Goal: Information Seeking & Learning: Find specific fact

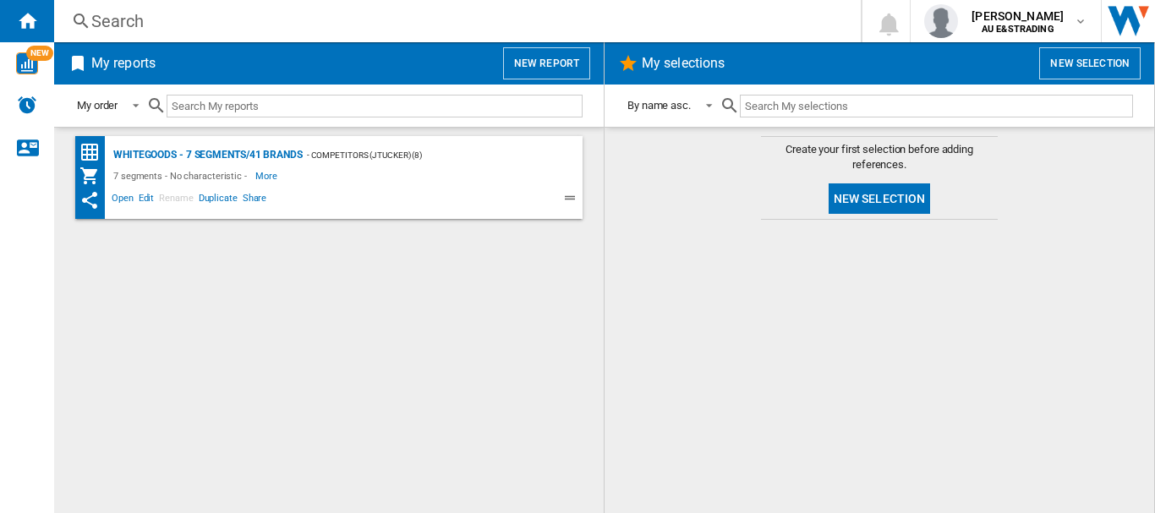
click at [282, 21] on div "Search" at bounding box center [453, 21] width 725 height 24
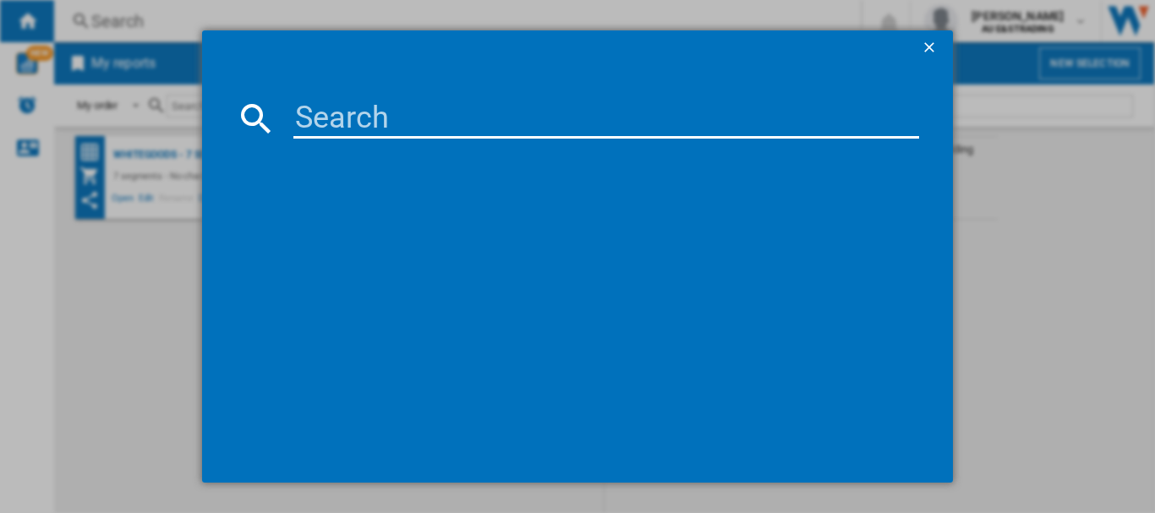
click at [336, 123] on input at bounding box center [606, 118] width 626 height 41
type input "wgg24409au"
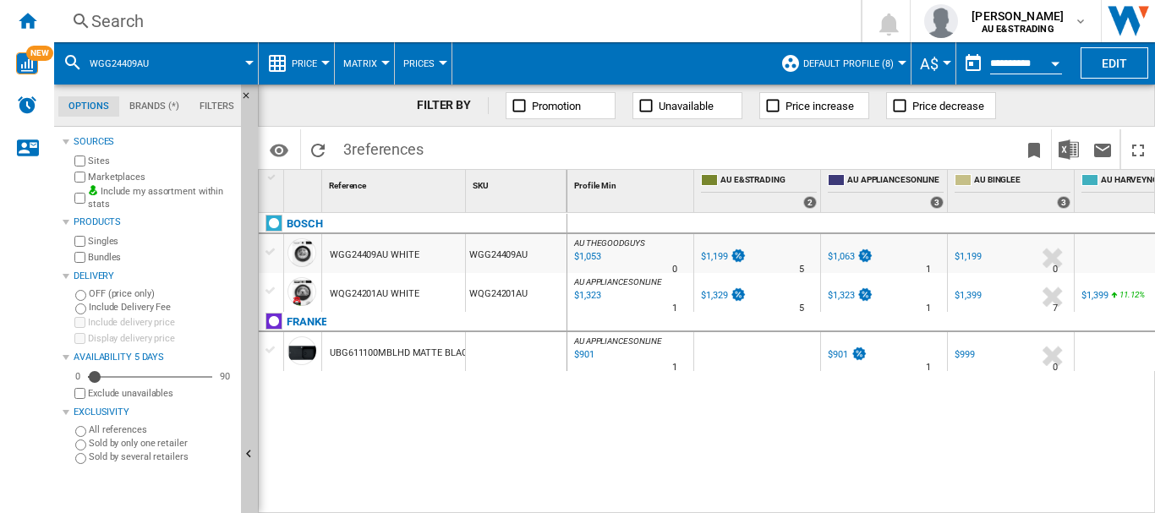
click at [364, 252] on div "WGG24409AU WHITE" at bounding box center [374, 255] width 89 height 39
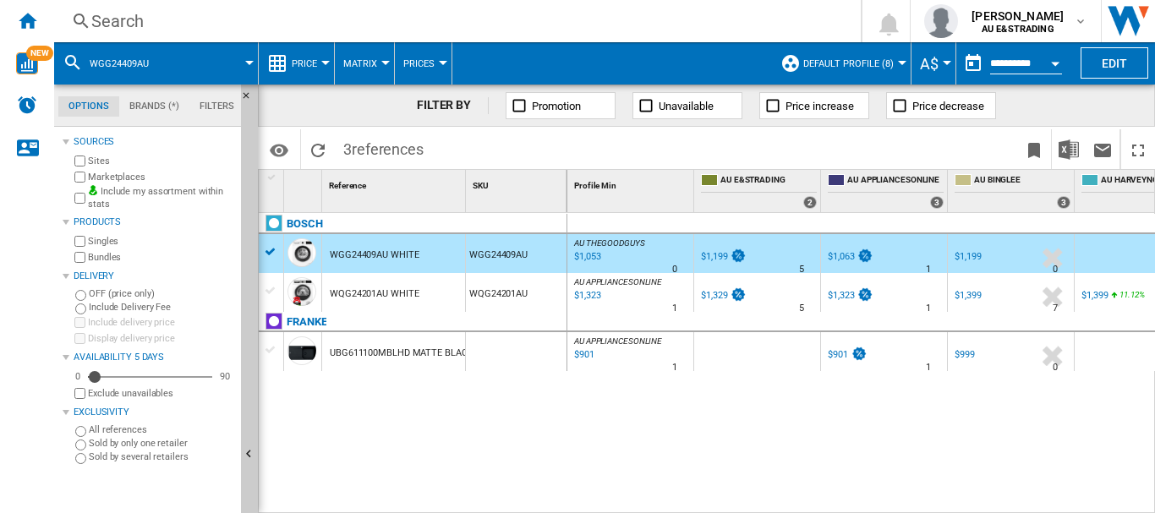
drag, startPoint x: 608, startPoint y: 503, endPoint x: 661, endPoint y: 503, distance: 53.3
click at [661, 503] on div "AU THEGOODGUYS : AU THEGOODGUYS -12.2 % $1,053 % N/A 0 AU THEGOODGUYS : AU THEG…" at bounding box center [861, 363] width 588 height 301
click at [350, 250] on div "WGG24409AU WHITE" at bounding box center [374, 255] width 89 height 39
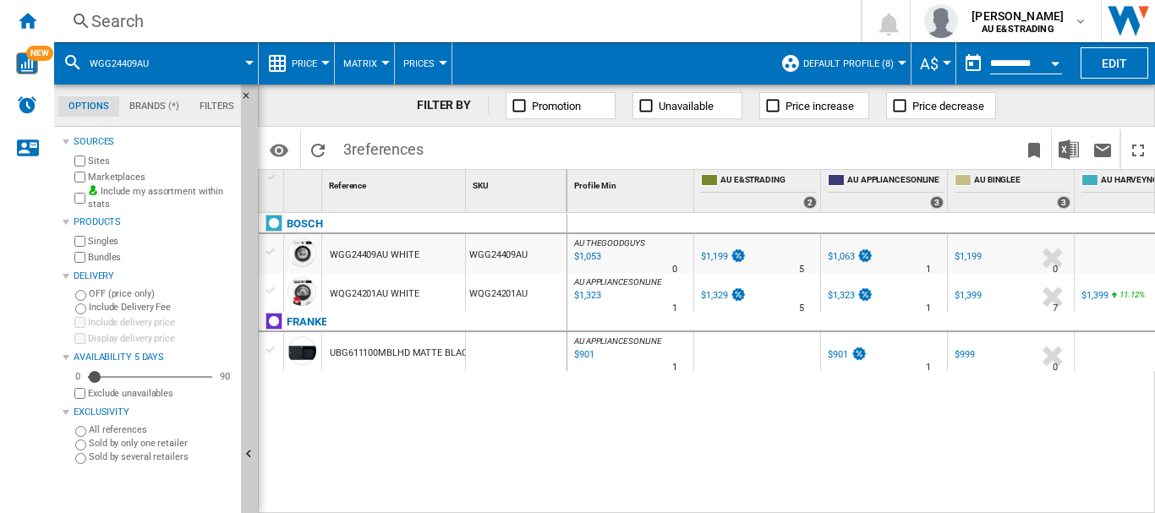
click at [351, 254] on div "WGG24409AU WHITE" at bounding box center [374, 255] width 89 height 39
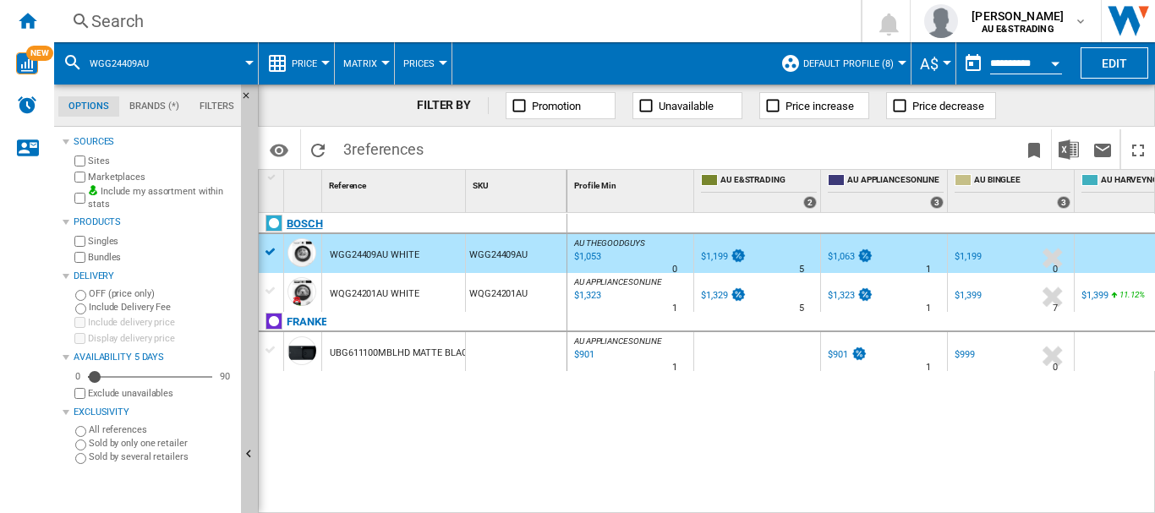
click at [265, 252] on div "BOSCH" at bounding box center [416, 233] width 309 height 39
click at [506, 252] on div "WGG24409AU" at bounding box center [516, 253] width 101 height 39
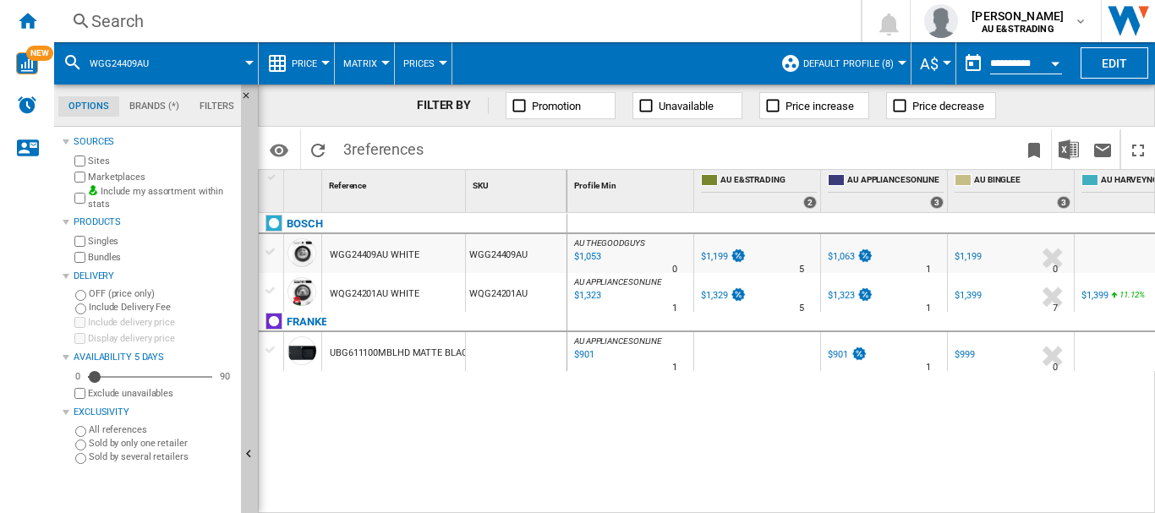
click at [501, 252] on div "WGG24409AU" at bounding box center [516, 253] width 101 height 39
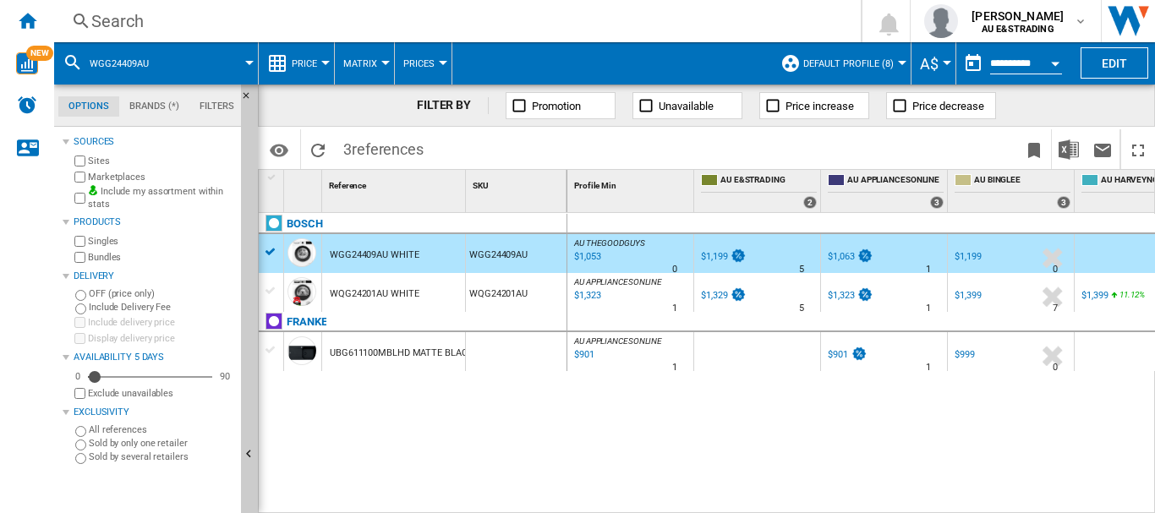
click at [501, 252] on div "WGG24409AU" at bounding box center [516, 253] width 101 height 39
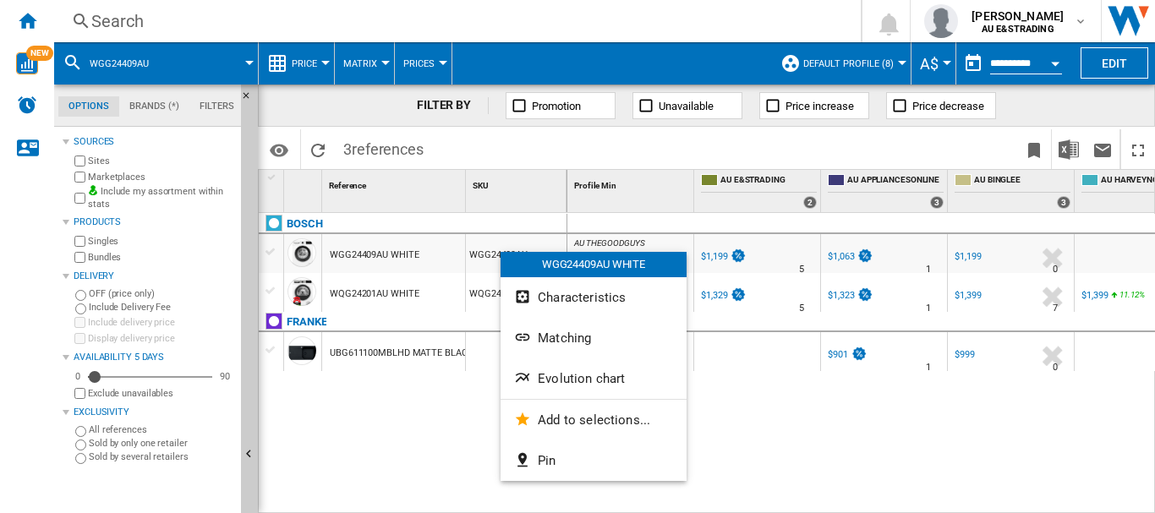
drag, startPoint x: 641, startPoint y: 510, endPoint x: 752, endPoint y: 502, distance: 111.0
click at [752, 502] on div at bounding box center [577, 256] width 1155 height 513
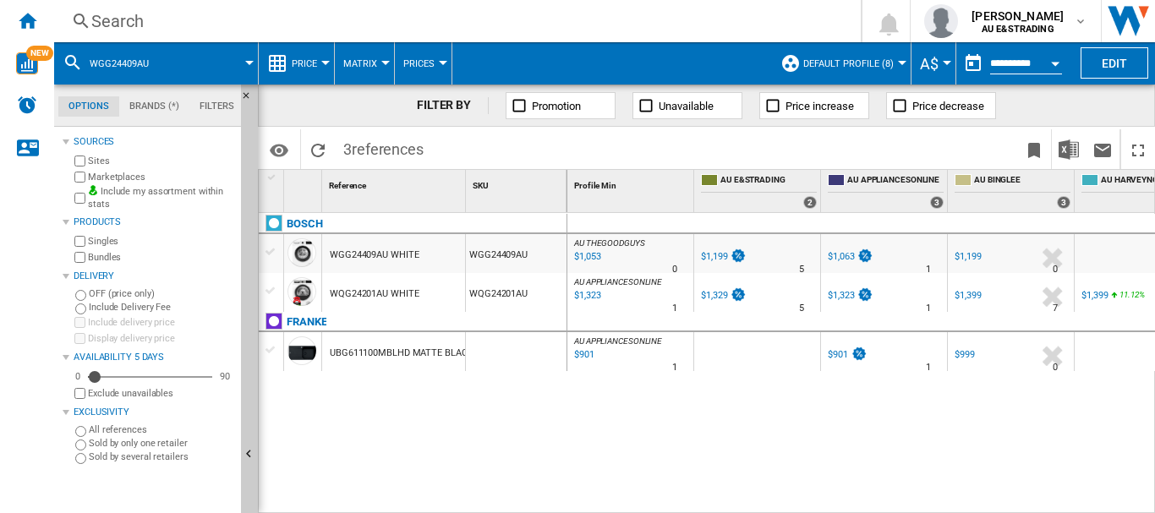
click at [757, 454] on div "AU THEGOODGUYS : AU THEGOODGUYS -12.2 % $1,053 % N/A 0 AU THEGOODGUYS : AU THEG…" at bounding box center [861, 363] width 588 height 301
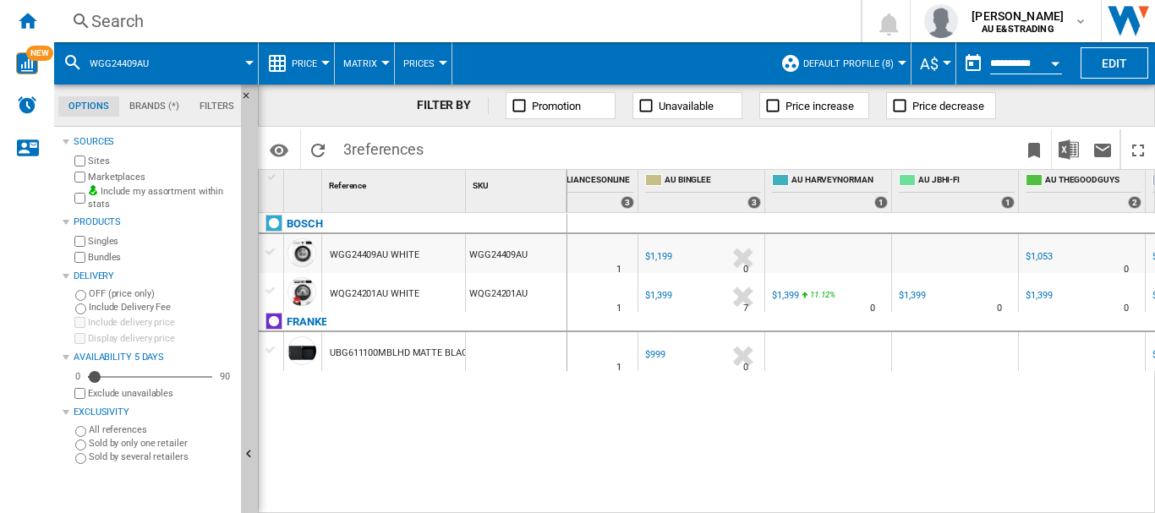
scroll to position [0, 343]
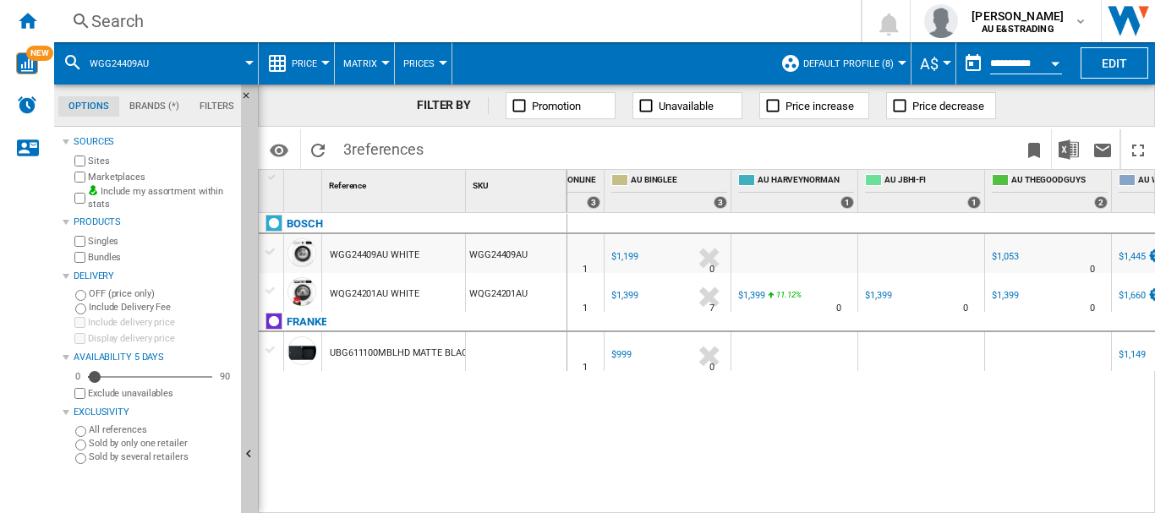
click at [1007, 249] on div "$1,053" at bounding box center [1003, 257] width 29 height 17
click at [192, 31] on div "Search" at bounding box center [453, 21] width 725 height 24
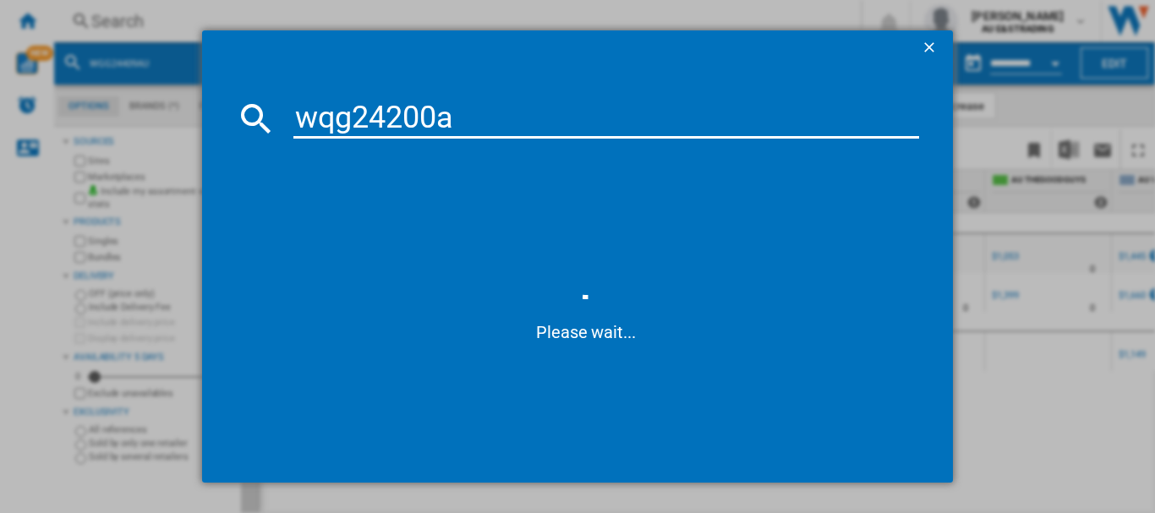
type input "wqg24200au"
click at [335, 121] on input "wqg24200au" at bounding box center [606, 118] width 626 height 41
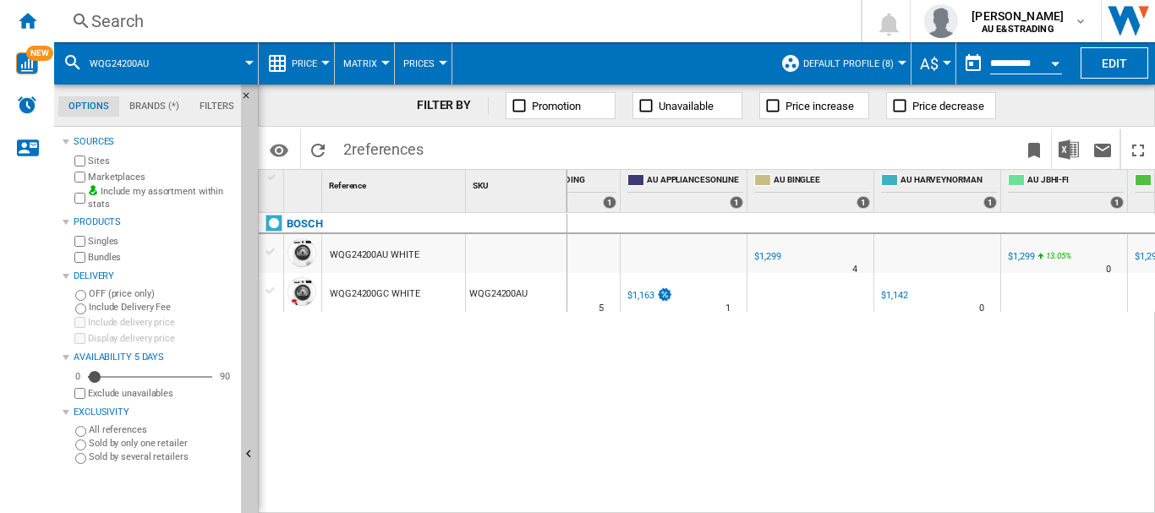
click at [895, 297] on div "$1,142" at bounding box center [894, 295] width 26 height 11
